Goal: Connect with others: Connect with others

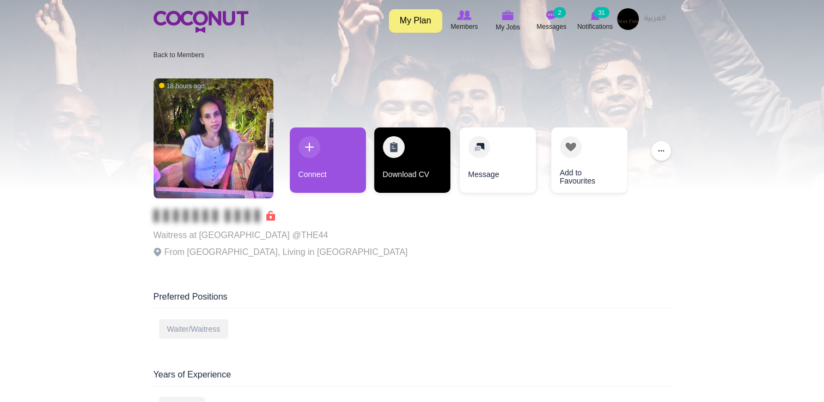
click at [398, 178] on link "Download CV" at bounding box center [412, 159] width 76 height 65
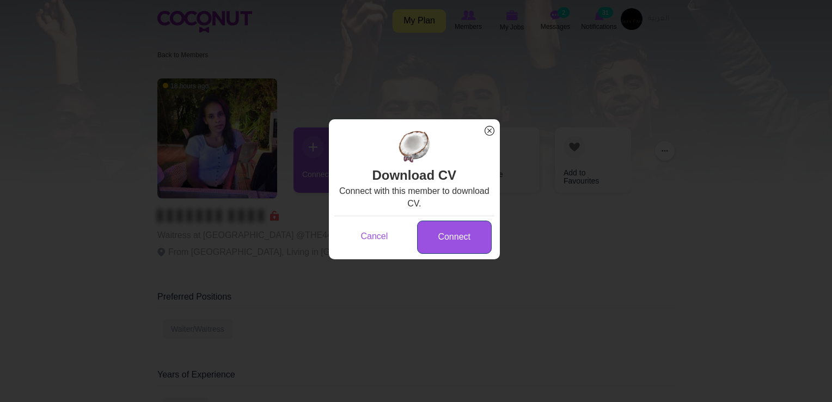
click at [445, 239] on link "Connect" at bounding box center [454, 237] width 75 height 33
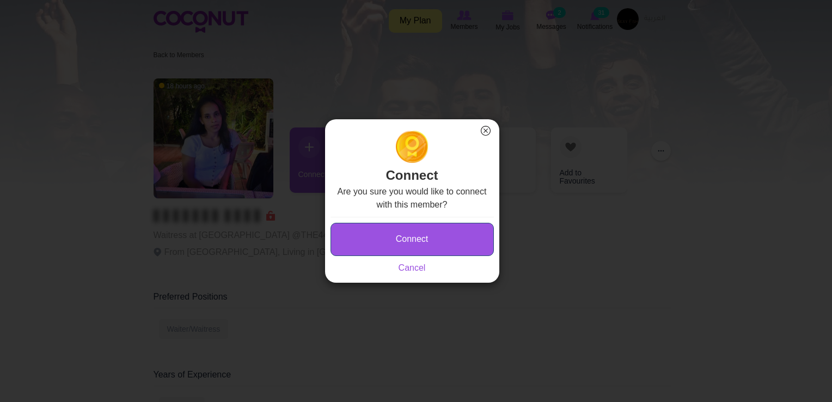
click at [414, 236] on button "Connect" at bounding box center [412, 239] width 163 height 33
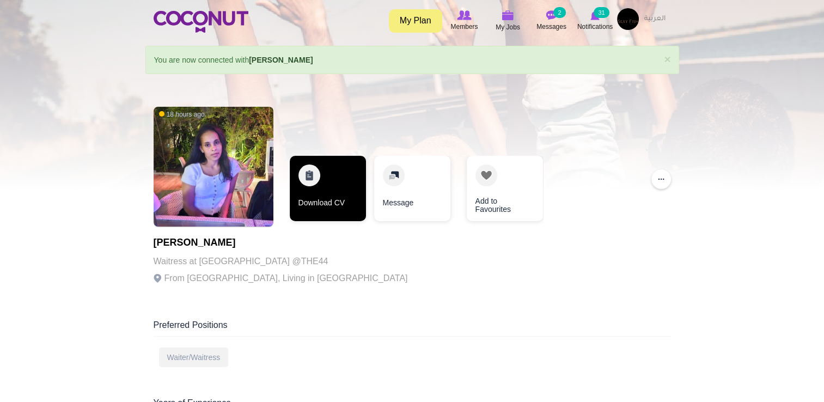
click at [336, 182] on link "Download CV" at bounding box center [328, 188] width 76 height 65
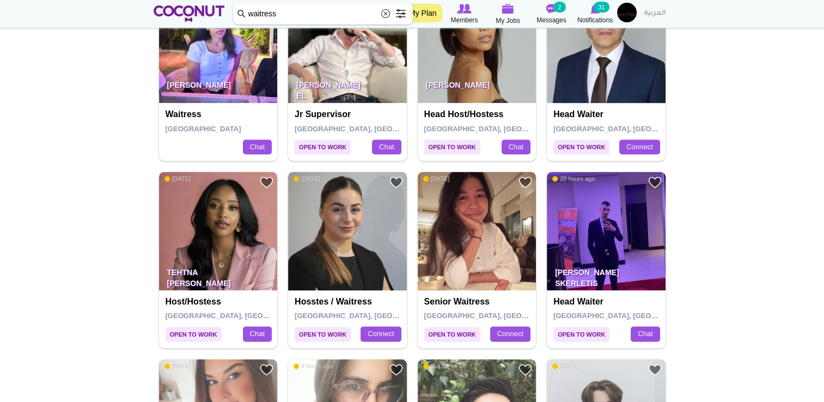
scroll to position [1606, 0]
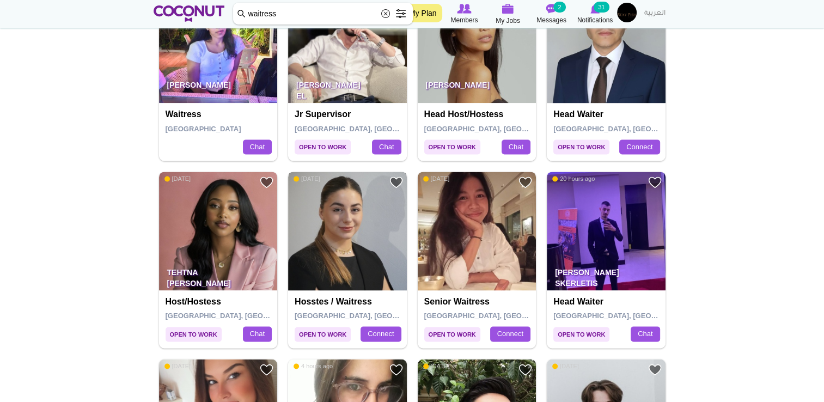
click at [323, 238] on img at bounding box center [347, 231] width 119 height 119
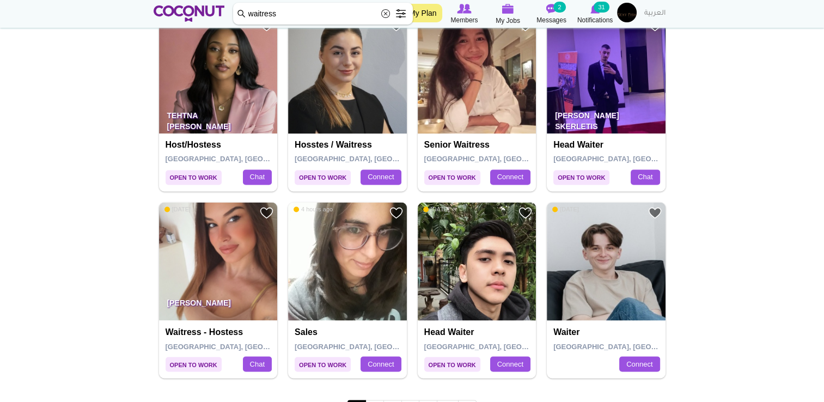
scroll to position [1765, 0]
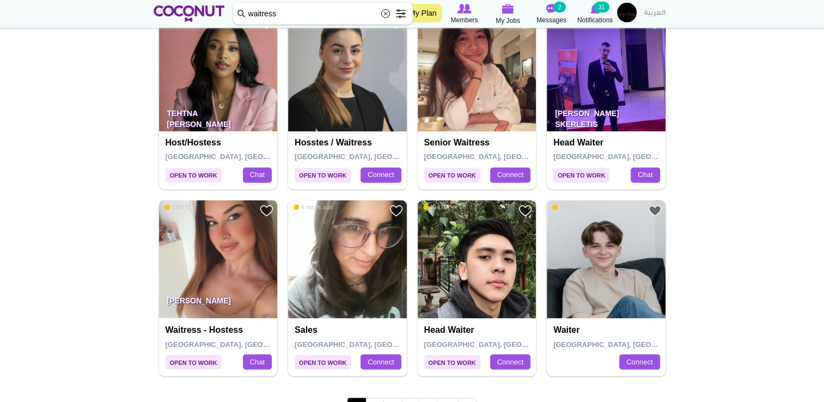
click at [226, 271] on img at bounding box center [218, 259] width 119 height 119
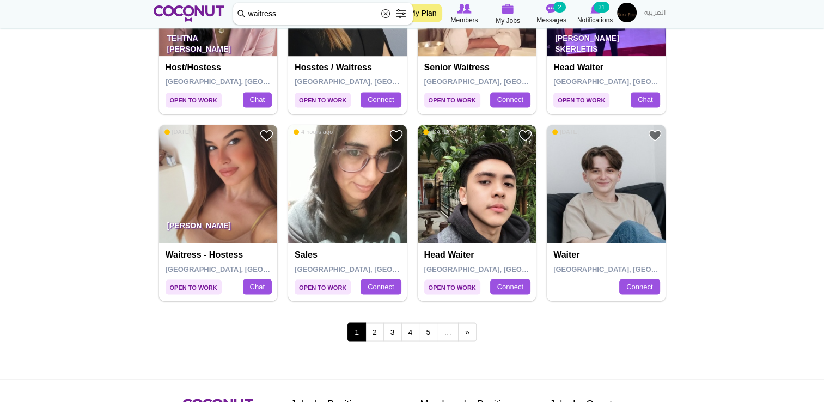
scroll to position [1841, 0]
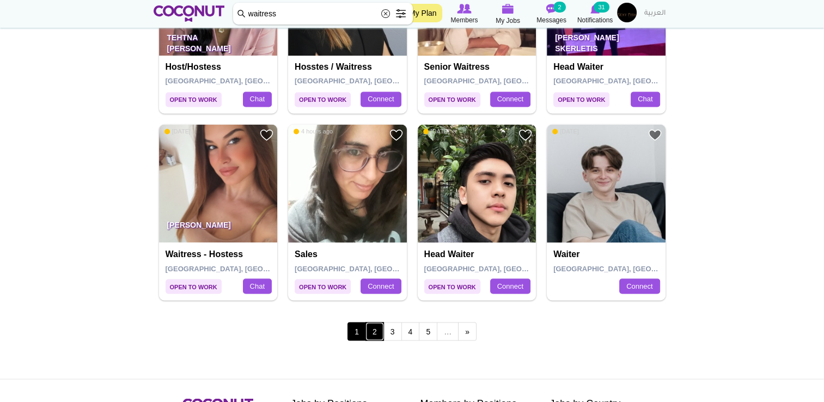
click at [370, 326] on link "2" at bounding box center [375, 331] width 19 height 19
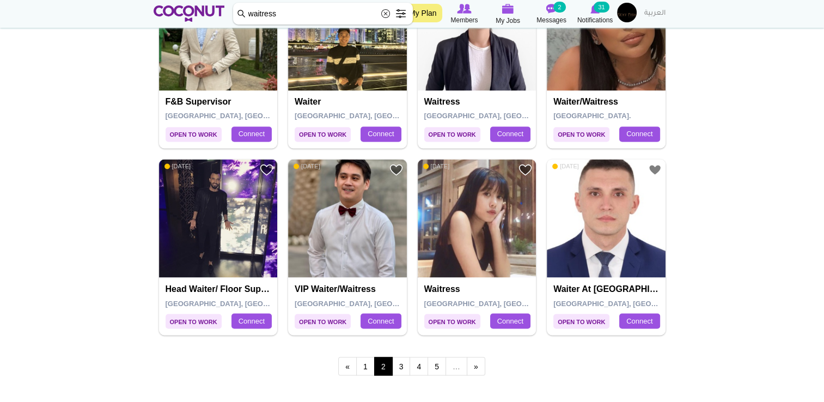
scroll to position [1807, 0]
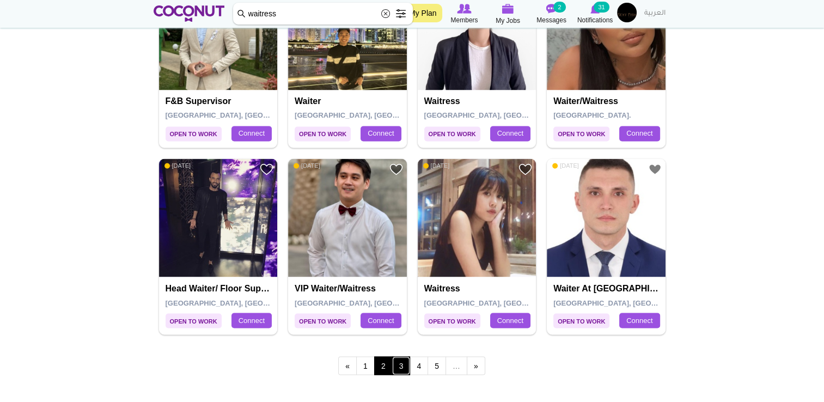
click at [400, 365] on link "3" at bounding box center [401, 365] width 19 height 19
click at [403, 365] on link "3" at bounding box center [401, 365] width 19 height 19
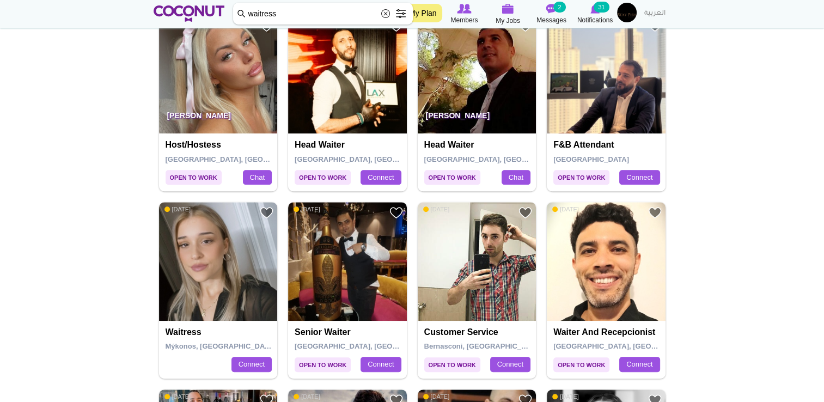
scroll to position [631, 0]
